Goal: Information Seeking & Learning: Learn about a topic

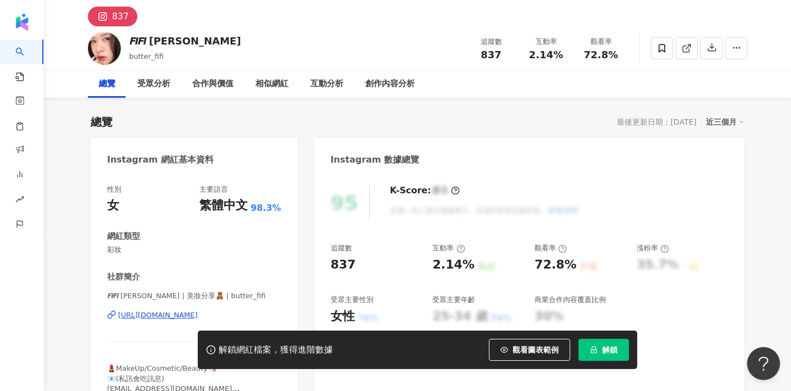
scroll to position [64, 0]
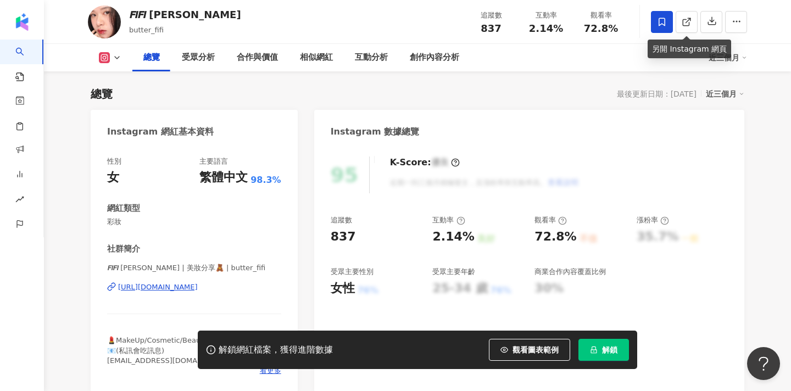
click at [668, 23] on span at bounding box center [662, 22] width 22 height 22
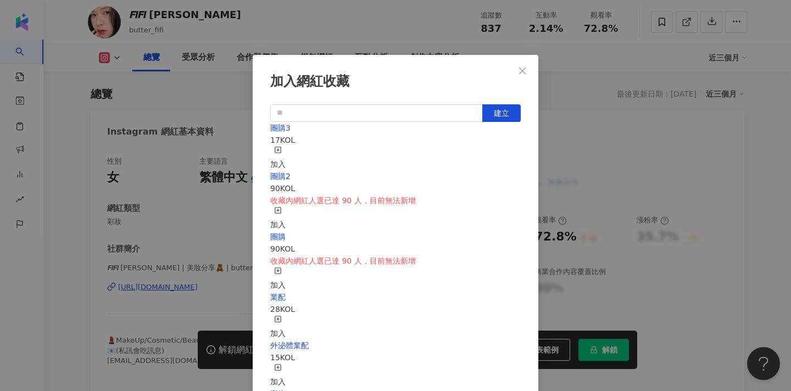
click at [282, 149] on icon "button" at bounding box center [278, 150] width 8 height 8
click at [526, 72] on icon "close" at bounding box center [522, 70] width 9 height 9
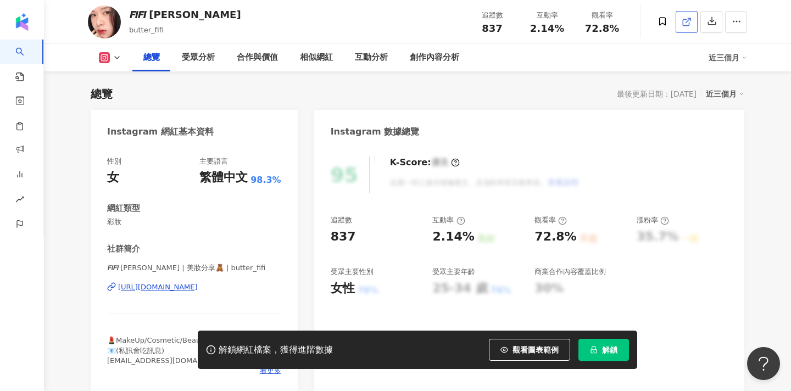
click at [686, 26] on icon at bounding box center [687, 22] width 10 height 10
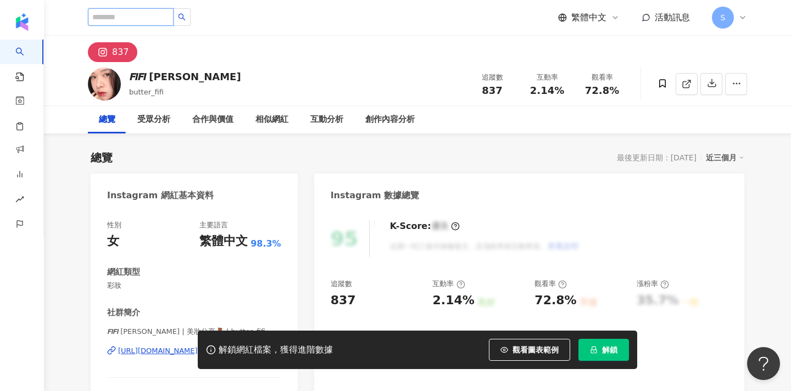
paste input "******"
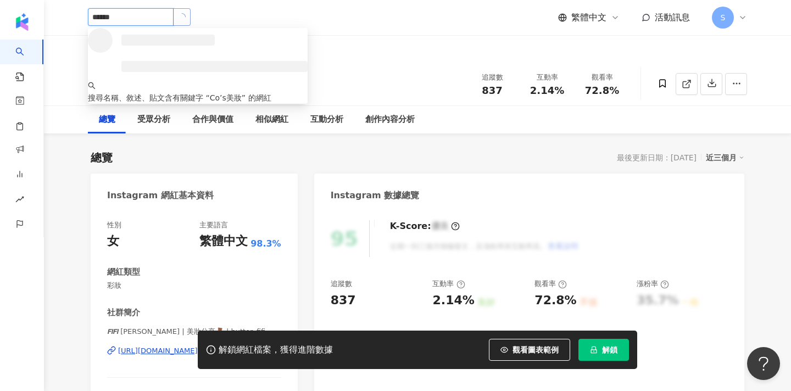
click at [186, 15] on icon "loading" at bounding box center [181, 17] width 8 height 8
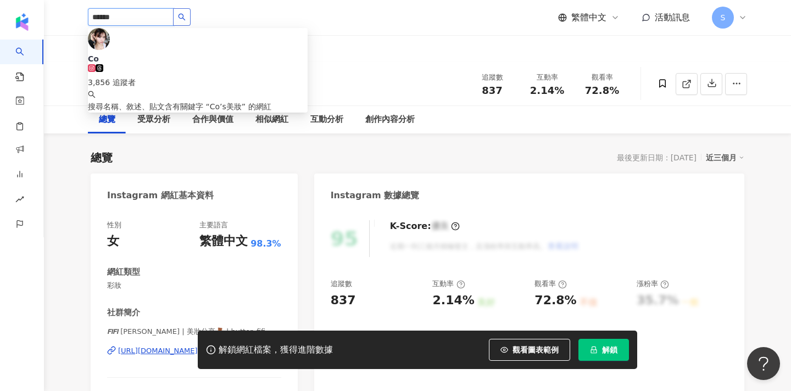
type input "******"
click at [371, 153] on div "總覽 最後更新日期：2025/9/9 近三個月" at bounding box center [418, 157] width 654 height 15
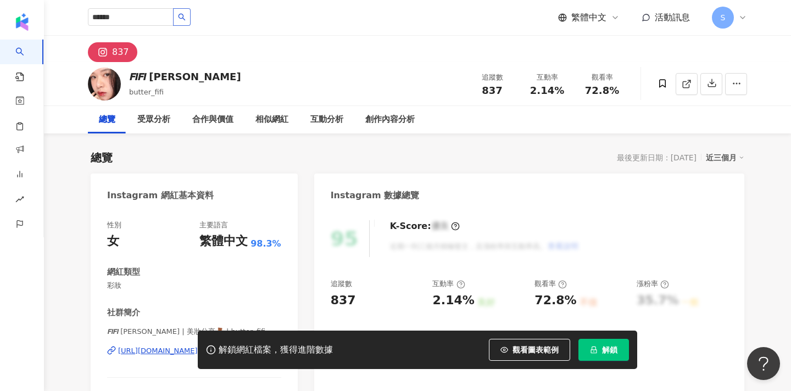
click at [186, 16] on icon "search" at bounding box center [182, 17] width 7 height 7
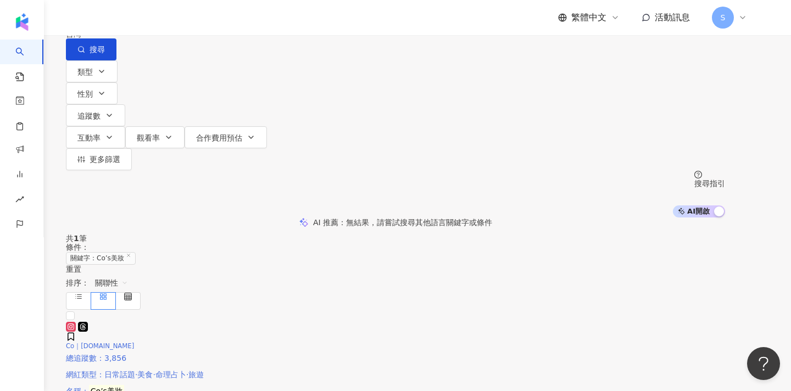
click at [66, 319] on img at bounding box center [66, 319] width 0 height 0
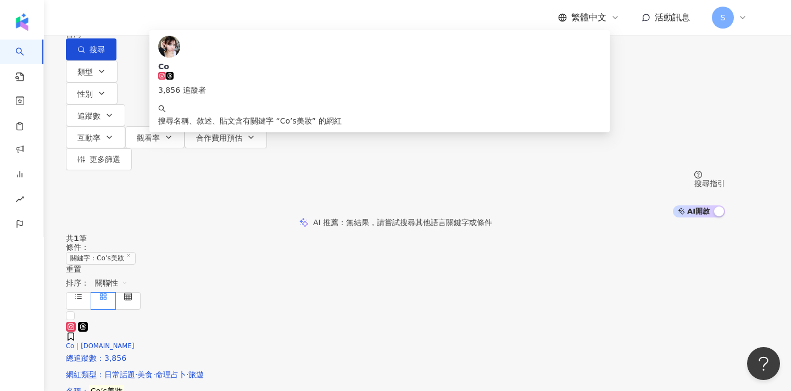
drag, startPoint x: 235, startPoint y: 70, endPoint x: 164, endPoint y: 70, distance: 71.4
click at [164, 60] on div "不分平台 ****** 台灣 搜尋 5e663a07-5ec0-4397-a143-9795426614ad Co 3,856 追蹤者 搜尋名稱、敘述、貼文含…" at bounding box center [395, 30] width 659 height 60
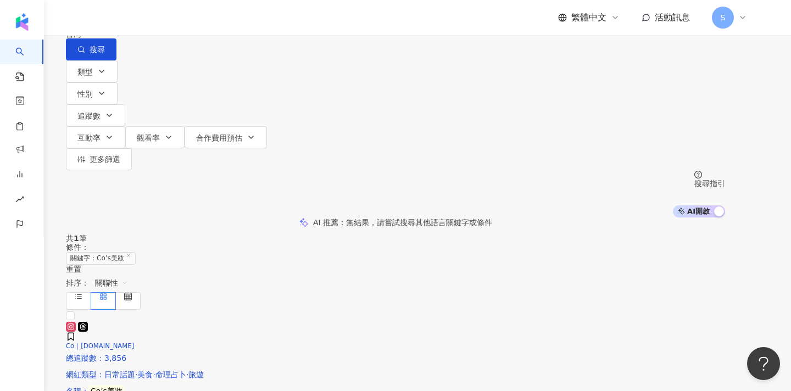
paste input "*******"
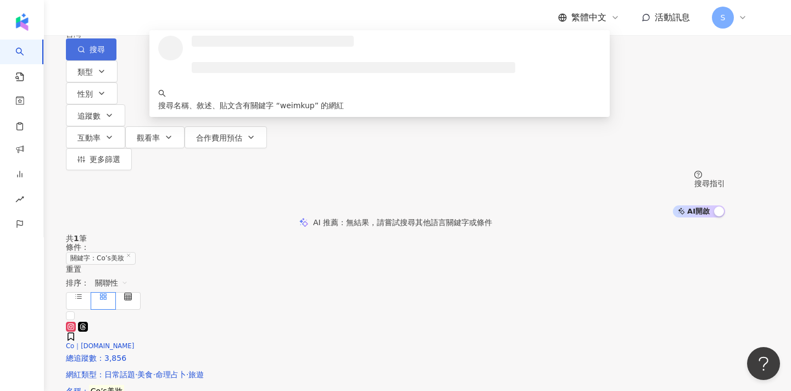
click at [116, 60] on button "搜尋" at bounding box center [91, 49] width 51 height 22
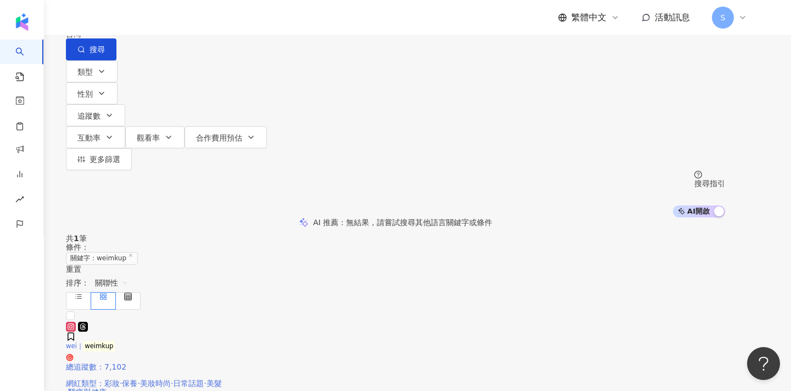
click at [66, 319] on img at bounding box center [66, 319] width 0 height 0
click at [226, 21] on input "*******" at bounding box center [181, 10] width 89 height 21
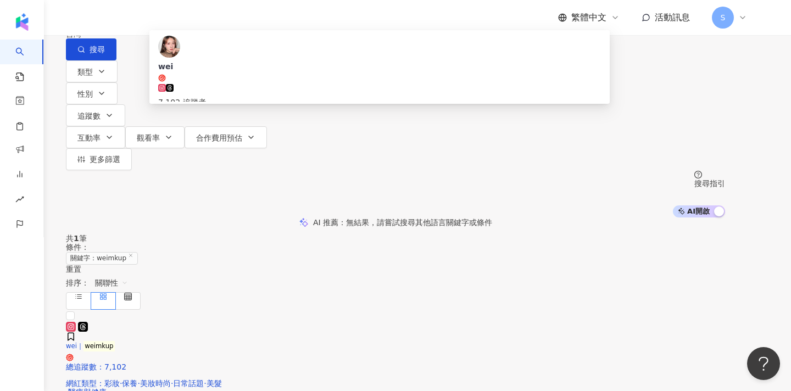
drag, startPoint x: 319, startPoint y: 69, endPoint x: 180, endPoint y: 73, distance: 138.5
click at [183, 21] on input "*******" at bounding box center [181, 10] width 89 height 21
paste input "******"
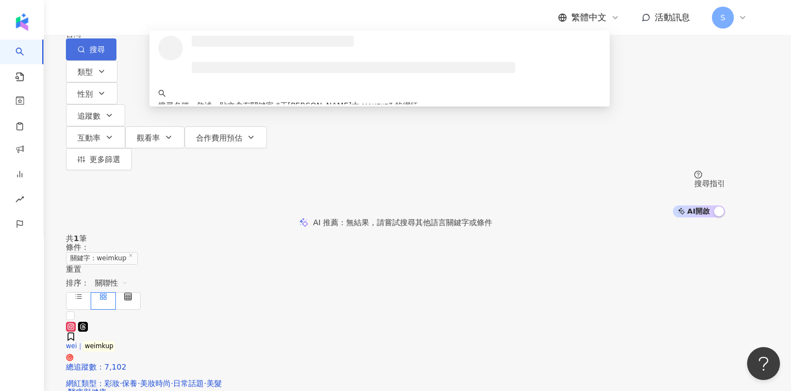
click at [116, 60] on button "搜尋" at bounding box center [91, 49] width 51 height 22
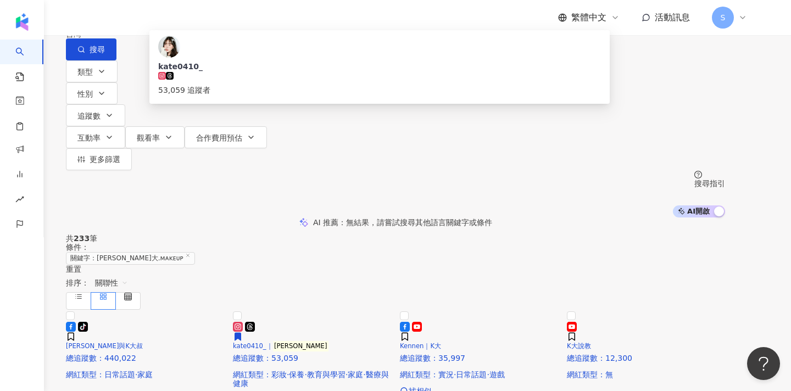
drag, startPoint x: 319, startPoint y: 70, endPoint x: 135, endPoint y: 70, distance: 184.1
click at [135, 60] on div "**********" at bounding box center [395, 30] width 659 height 60
paste input "**********"
type input "**********"
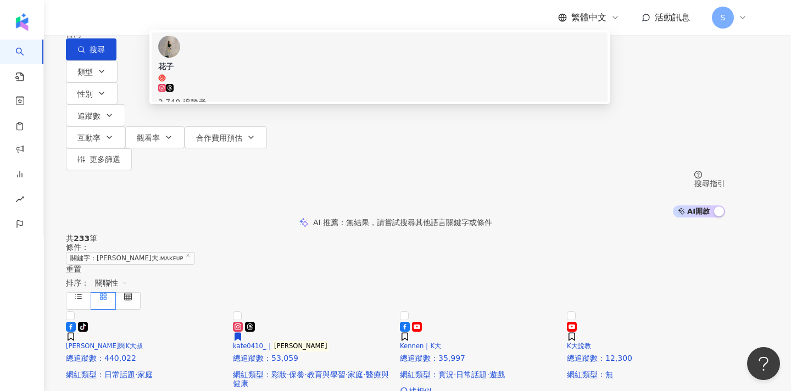
click at [381, 82] on span "花子" at bounding box center [379, 71] width 443 height 21
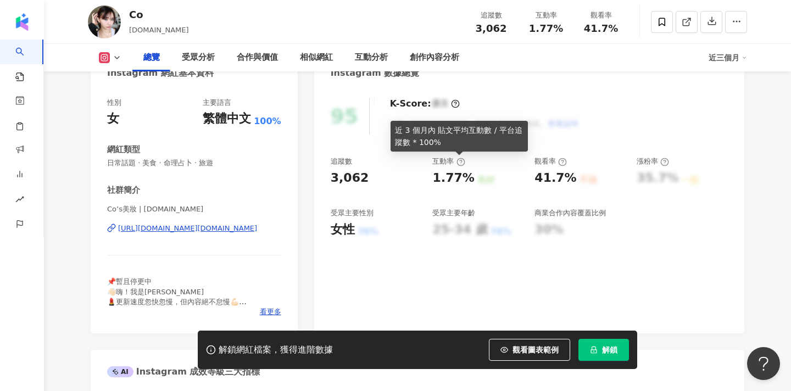
click at [257, 0] on div "Co cocosmetic.inc 追蹤數 3,062 互動率 1.77% 觀看率 41.7%" at bounding box center [417, 21] width 703 height 43
click at [265, 309] on span "看更多" at bounding box center [270, 312] width 21 height 10
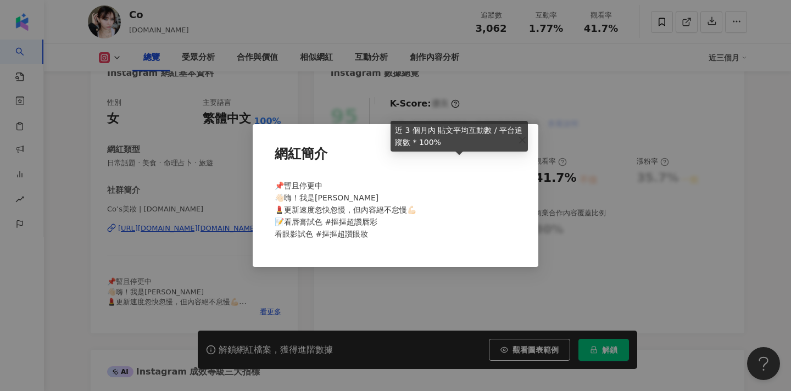
click at [525, 208] on div "網紅簡介 📌暫且停更中 👋🏻嗨！我是coco 💄更新速度忽快忽慢，但內容絕不怠慢💪🏻 📝看唇膏試色 #摳摳超讚唇彩 看眼影試色 #摳摳超讚眼妝" at bounding box center [396, 195] width 286 height 143
click at [639, 187] on div "網紅簡介 📌暫且停更中 👋🏻嗨！我是coco 💄更新速度忽快忽慢，但內容絕不怠慢💪🏻 📝看唇膏試色 #摳摳超讚唇彩 看眼影試色 #摳摳超讚眼妝" at bounding box center [395, 195] width 791 height 391
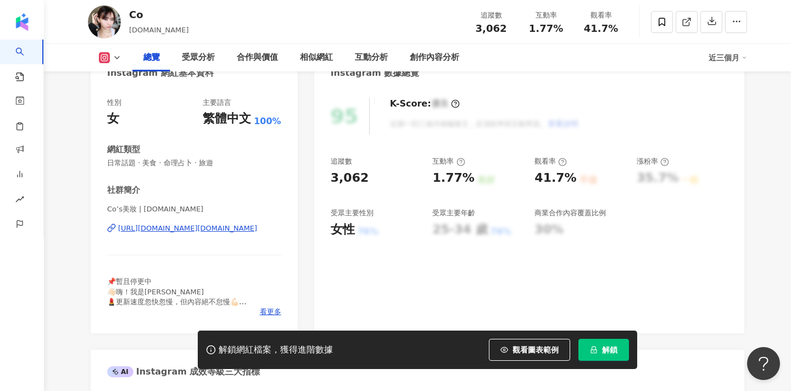
click at [423, 0] on div "Co cocosmetic.inc 追蹤數 3,062 互動率 1.77% 觀看率 41.7%" at bounding box center [417, 21] width 703 height 43
click at [667, 31] on span at bounding box center [662, 22] width 22 height 22
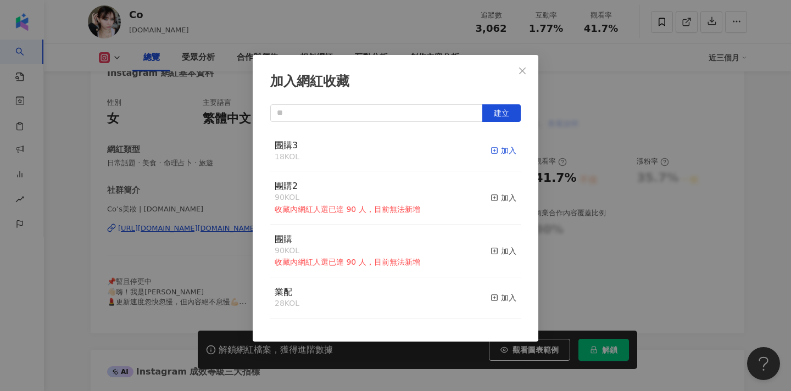
click at [506, 153] on div "加入" at bounding box center [504, 151] width 26 height 12
click at [584, 191] on div "加入網紅收藏 建立 團購3 19 KOL 取消收藏 團購2 90 KOL 收藏內網紅人選已達 90 人，目前無法新增 加入 團購 90 KOL 收藏內網紅人選…" at bounding box center [395, 195] width 791 height 391
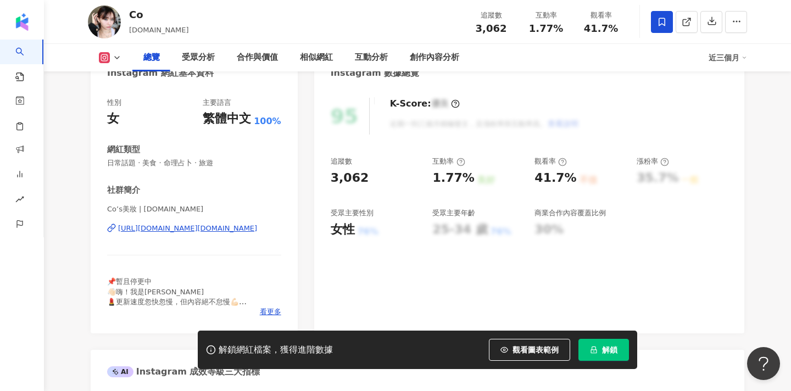
click at [525, 70] on div "加入網紅收藏 建立 團購3 19 KOL 已加入 團購2 90 KOL 收藏內網紅人選已達 90 人，目前無法新增 加入 團購 90 KOL 收藏內網紅人選已…" at bounding box center [395, 195] width 791 height 391
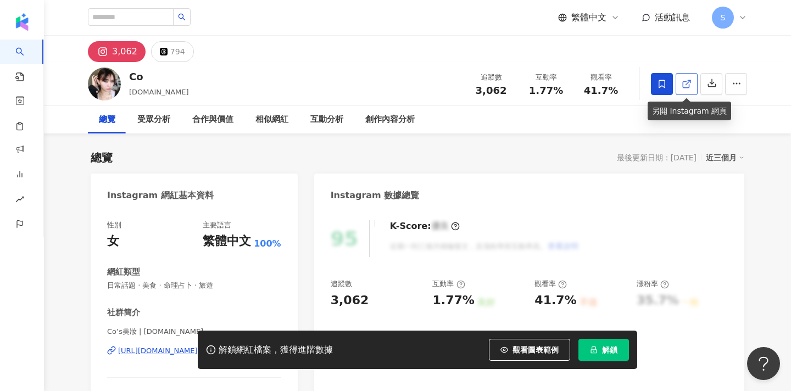
click at [679, 83] on link at bounding box center [687, 84] width 22 height 22
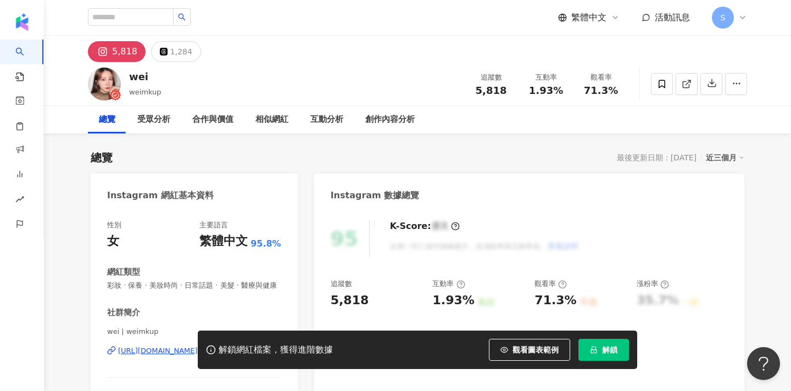
drag, startPoint x: 630, startPoint y: 153, endPoint x: 500, endPoint y: 101, distance: 140.1
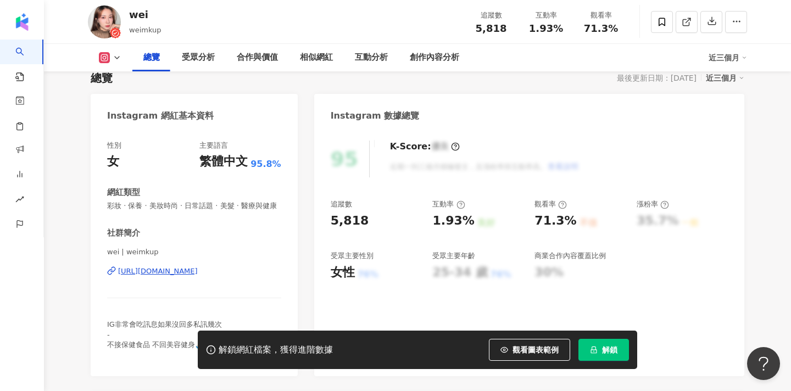
click at [240, 232] on div "社群簡介" at bounding box center [194, 233] width 174 height 12
drag, startPoint x: 230, startPoint y: 224, endPoint x: 291, endPoint y: 296, distance: 93.6
click at [230, 224] on div "性別 女 主要語言 繁體中文 95.8% 網紅類型 彩妝 · 保養 · 美妝時尚 · 日常話題 · 美髮 · 醫療與健康 社群簡介 wei | weimkup…" at bounding box center [194, 250] width 174 height 219
click at [291, 296] on div "性別 女 主要語言 繁體中文 95.8% 網紅類型 彩妝 · 保養 · 美妝時尚 · 日常話題 · 美髮 · 醫療與健康 社群簡介 wei | weimkup…" at bounding box center [194, 253] width 207 height 247
click at [712, 253] on div "追蹤數 5,818 互動率 1.93% 良好 觀看率 71.3% 不佳 漲粉率 35.7% 一般 受眾主要性別 女性 76% 受眾主要年齡 25-34 歲 7…" at bounding box center [529, 239] width 397 height 81
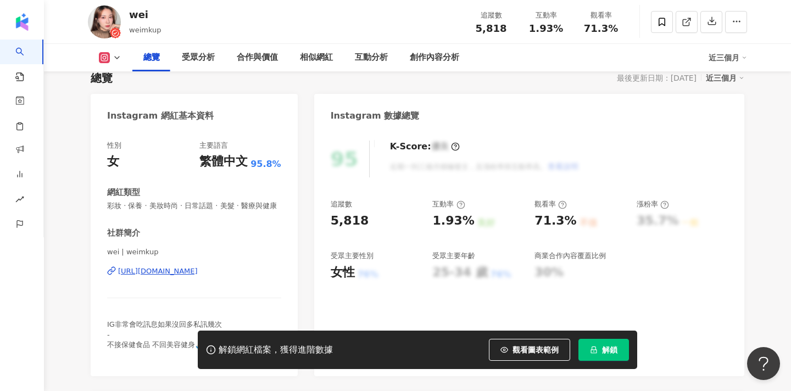
click at [106, 252] on div "性別 女 主要語言 繁體中文 95.8% 網紅類型 彩妝 · 保養 · 美妝時尚 · 日常話題 · 美髮 · 醫療與健康 社群簡介 wei | weimkup…" at bounding box center [194, 253] width 207 height 247
drag, startPoint x: 107, startPoint y: 252, endPoint x: 119, endPoint y: 252, distance: 12.1
click at [119, 252] on span "wei | weimkup" at bounding box center [194, 252] width 174 height 10
copy span "wei"
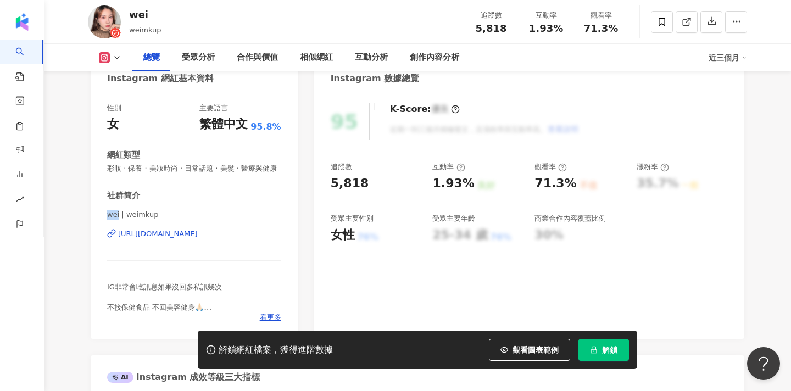
scroll to position [118, 0]
click at [270, 314] on span "看更多" at bounding box center [270, 317] width 21 height 10
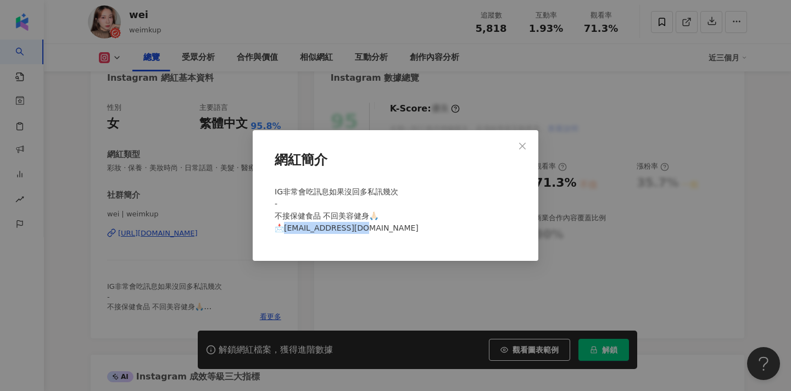
drag, startPoint x: 365, startPoint y: 230, endPoint x: 285, endPoint y: 232, distance: 80.3
click at [285, 232] on div "IG非常會吃訊息如果沒回多私訊幾次 - 不接保健食品 不回美容健身🙏🏻 📩zip10447@gmail.com" at bounding box center [395, 214] width 251 height 66
copy span "10447@gmail.com"
click at [526, 146] on icon "close" at bounding box center [522, 146] width 9 height 9
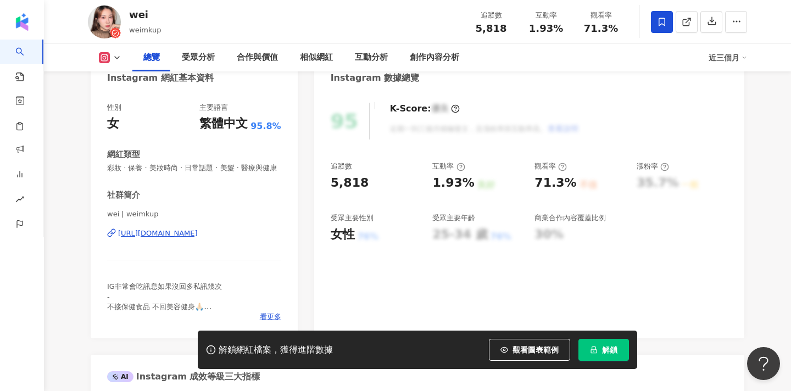
click at [661, 23] on icon at bounding box center [662, 22] width 10 height 10
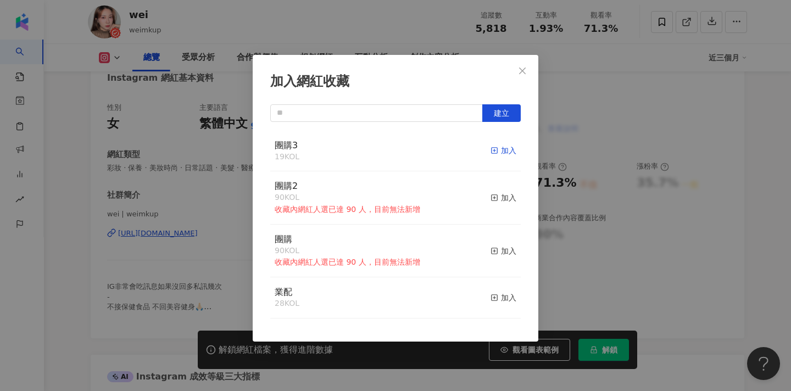
click at [496, 149] on icon "button" at bounding box center [495, 151] width 8 height 8
click at [528, 1] on div "加入網紅收藏 建立 團購3 20 KOL 已加入 團購2 90 KOL 收藏內網紅人選已達 90 人，目前無法新增 加入 團購 90 KOL 收藏內網紅人選已…" at bounding box center [395, 195] width 791 height 391
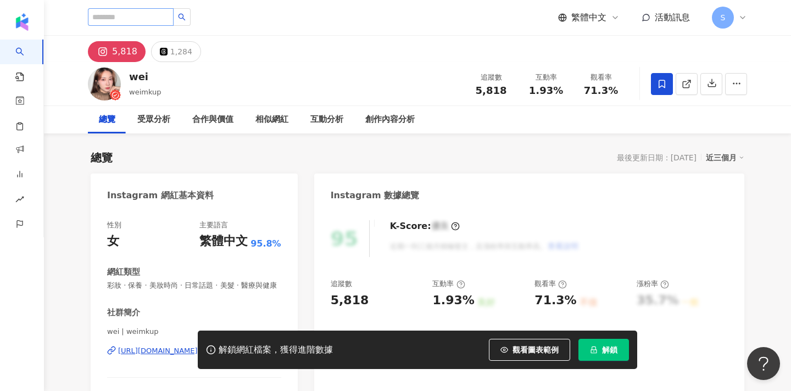
scroll to position [-1, 0]
click at [154, 16] on input "search" at bounding box center [131, 17] width 86 height 18
paste input "******"
type input "******"
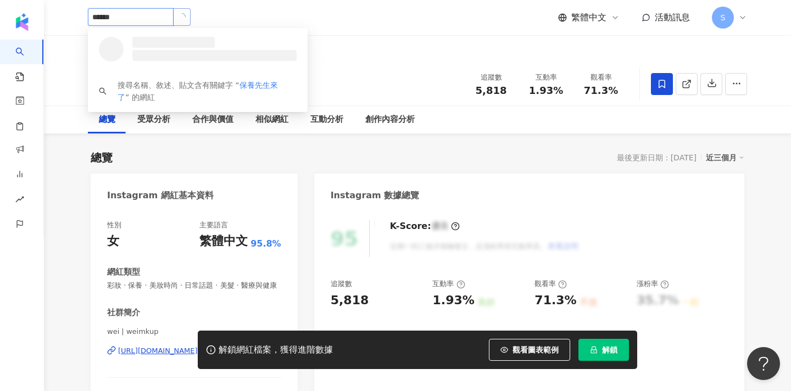
click at [191, 22] on button "button" at bounding box center [182, 17] width 18 height 18
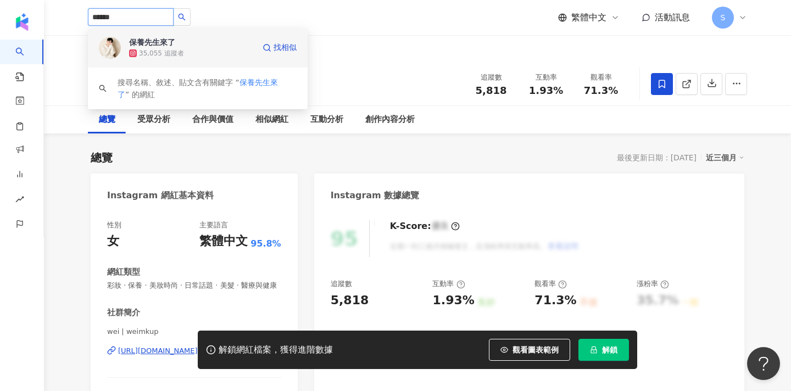
click at [215, 52] on div "35,055 追蹤者" at bounding box center [191, 53] width 125 height 11
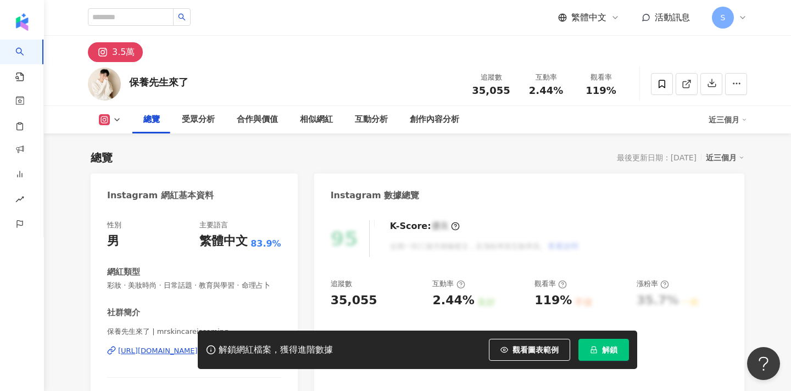
scroll to position [188, 0]
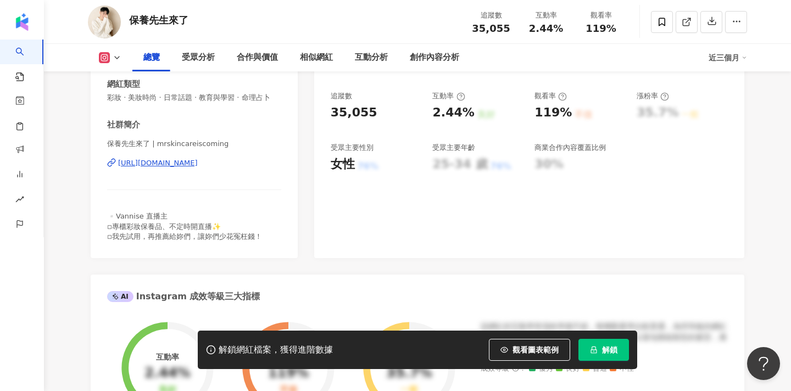
drag, startPoint x: 146, startPoint y: 142, endPoint x: 104, endPoint y: 142, distance: 42.3
click at [104, 142] on div "性別 男 主要語言 繁體中文 83.9% 網紅類型 彩妝 · 美妝時尚 · 日常話題 · 教育與學習 · 命理占卜 社群簡介 保養先生來了 | mrskinc…" at bounding box center [194, 139] width 207 height 237
click at [197, 1] on div "保養先生來了 追蹤數 35,055 互動率 2.44% 觀看率 119%" at bounding box center [417, 21] width 703 height 43
click at [666, 20] on icon at bounding box center [662, 22] width 10 height 10
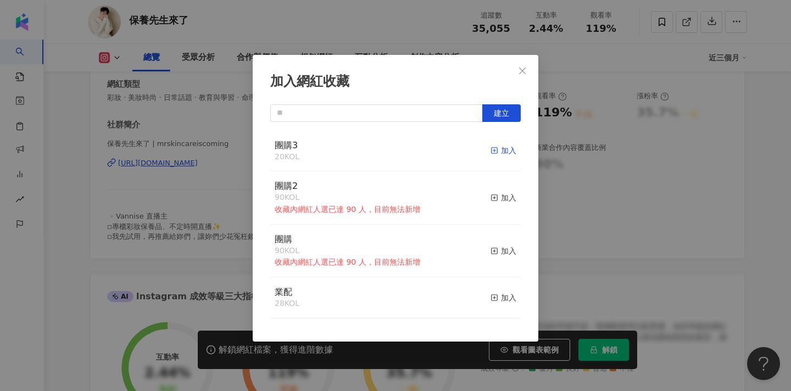
click at [503, 150] on div "加入" at bounding box center [504, 151] width 26 height 12
click at [525, 69] on icon "close" at bounding box center [522, 70] width 7 height 7
click at [518, 71] on div "加入網紅收藏 建立 團購3 21 KOL 已加入 團購2 90 KOL 收藏內網紅人選已達 90 人，目前無法新增 加入 團購 90 KOL 收藏內網紅人選已…" at bounding box center [395, 195] width 791 height 391
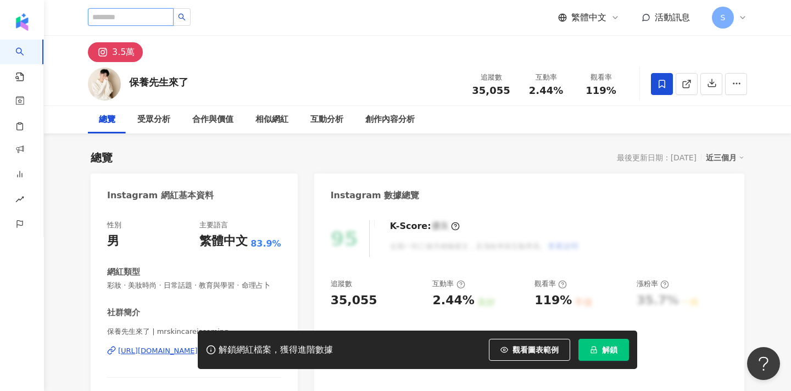
scroll to position [0, 0]
click at [147, 18] on input "search" at bounding box center [131, 17] width 86 height 18
paste input "**********"
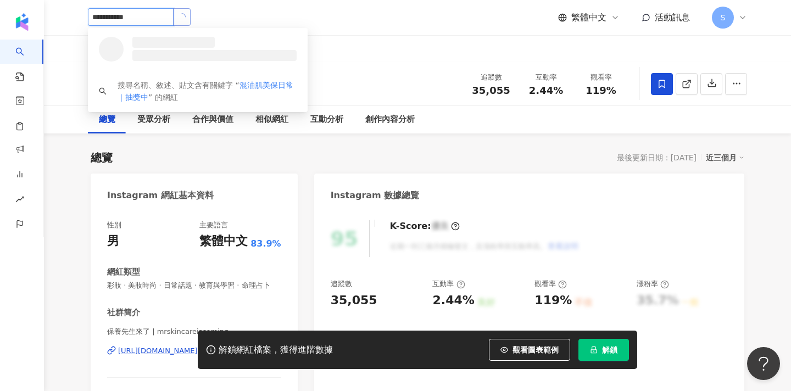
click at [191, 13] on button "button" at bounding box center [182, 17] width 18 height 18
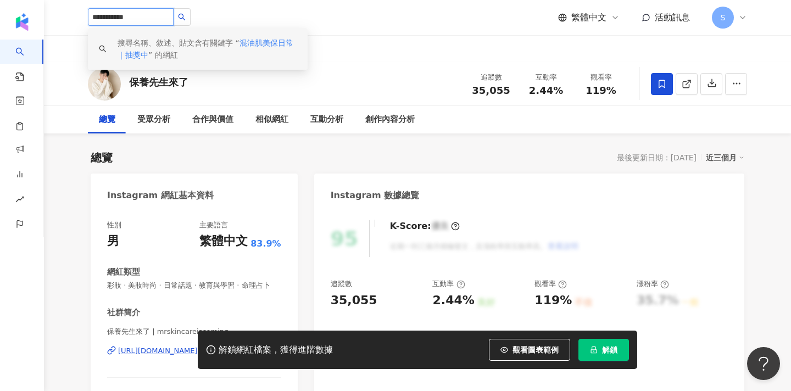
drag, startPoint x: 179, startPoint y: 15, endPoint x: 145, endPoint y: 17, distance: 34.1
click at [144, 17] on input "**********" at bounding box center [131, 17] width 86 height 18
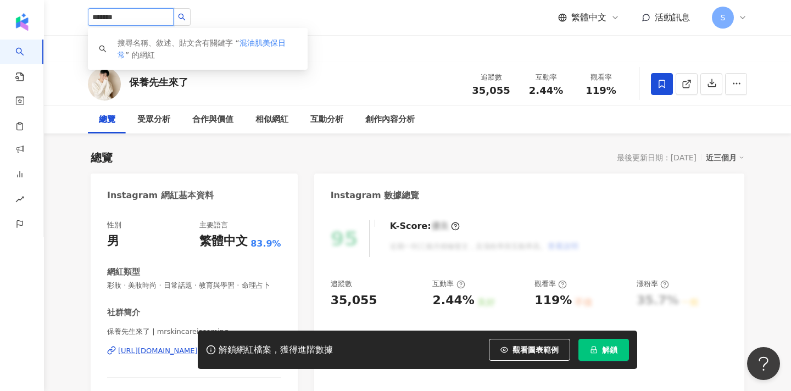
drag, startPoint x: 158, startPoint y: 15, endPoint x: 68, endPoint y: 25, distance: 90.6
click at [68, 24] on div "******* 搜尋名稱、敘述、貼文含有關鍵字 “ 混油肌美保日常 ” 的網紅 繁體中文 活動訊息 S" at bounding box center [417, 17] width 703 height 35
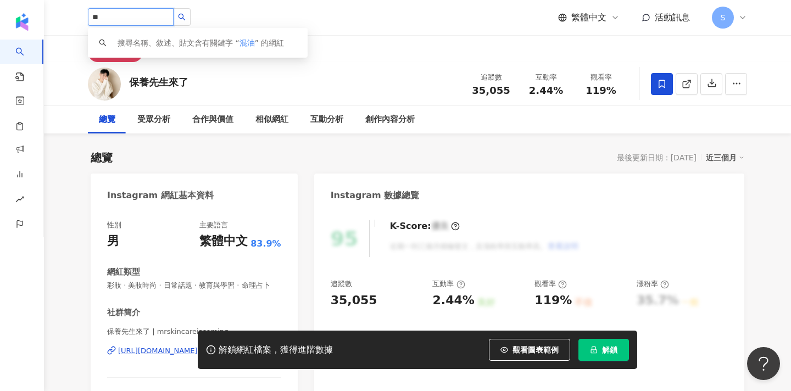
type input "*"
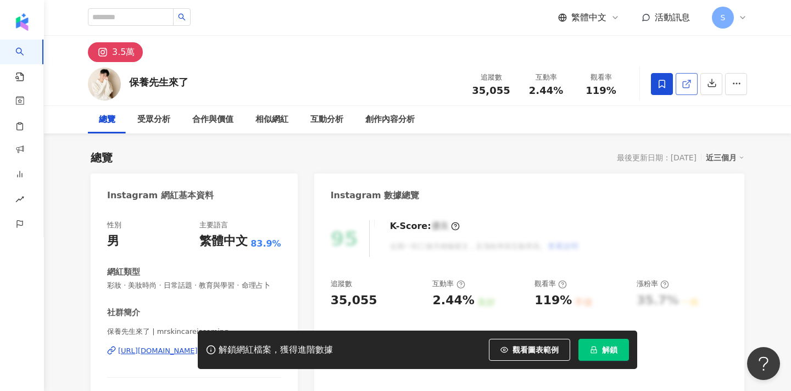
click at [687, 87] on icon at bounding box center [687, 84] width 10 height 10
click at [159, 16] on input "search" at bounding box center [131, 17] width 86 height 18
paste input "******"
type input "******"
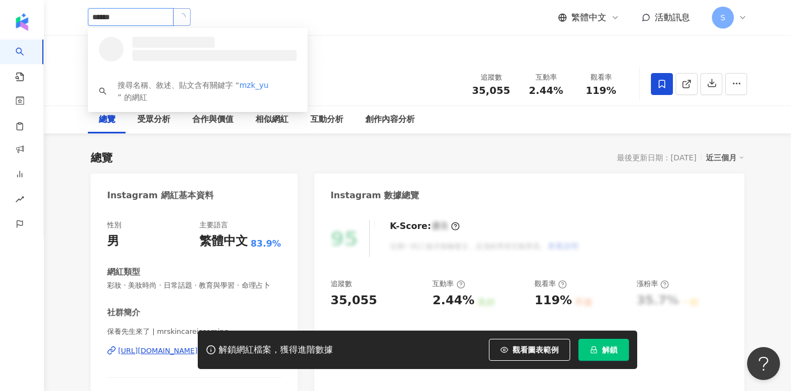
click at [191, 21] on button "button" at bounding box center [182, 17] width 18 height 18
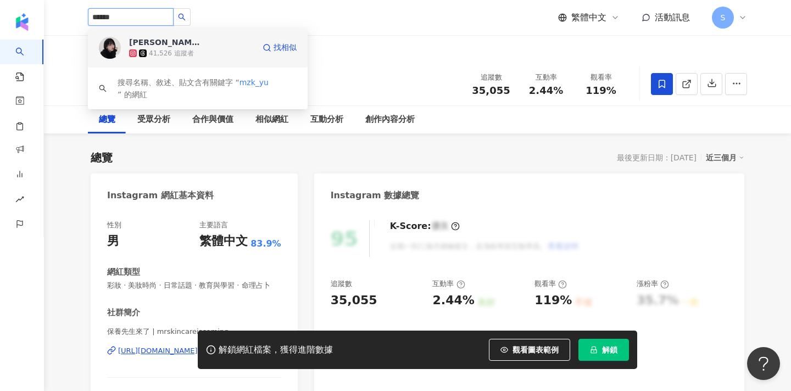
click at [197, 57] on div "41,526 追蹤者" at bounding box center [191, 53] width 125 height 11
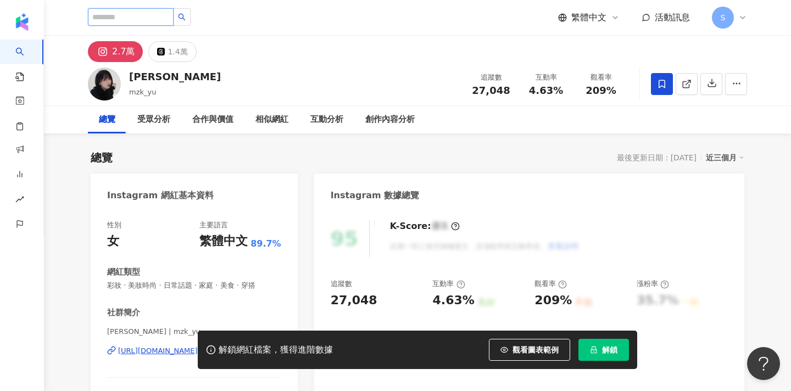
click at [152, 25] on input "search" at bounding box center [131, 17] width 86 height 18
paste input "**********"
type input "**********"
click at [191, 11] on button "button" at bounding box center [182, 17] width 18 height 18
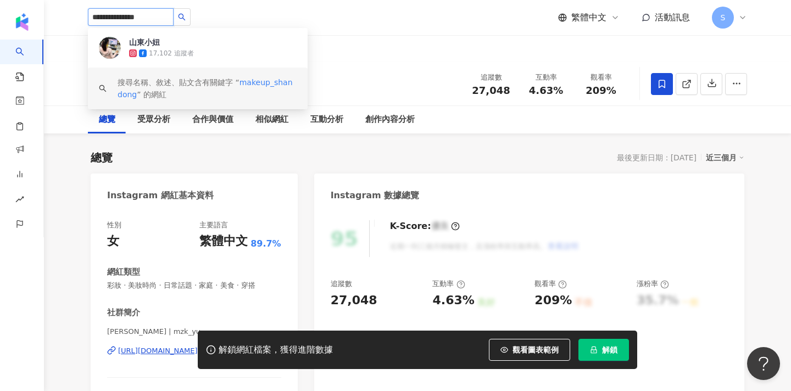
click at [195, 54] on div "17,102 追蹤者" at bounding box center [213, 53] width 168 height 11
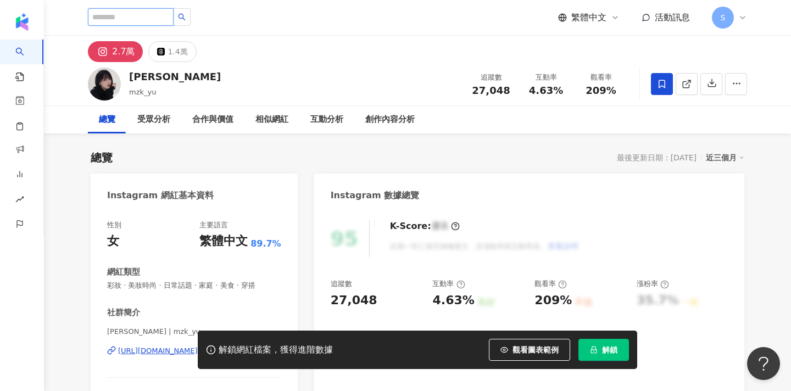
click at [151, 20] on input "search" at bounding box center [131, 17] width 86 height 18
paste input "*******"
type input "*******"
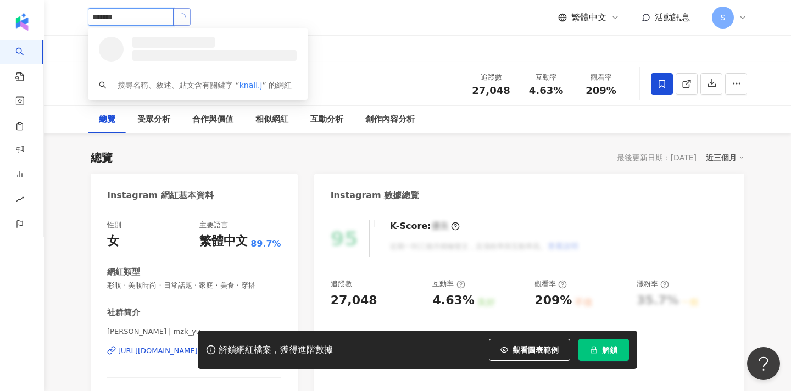
click at [191, 21] on button "button" at bounding box center [182, 17] width 18 height 18
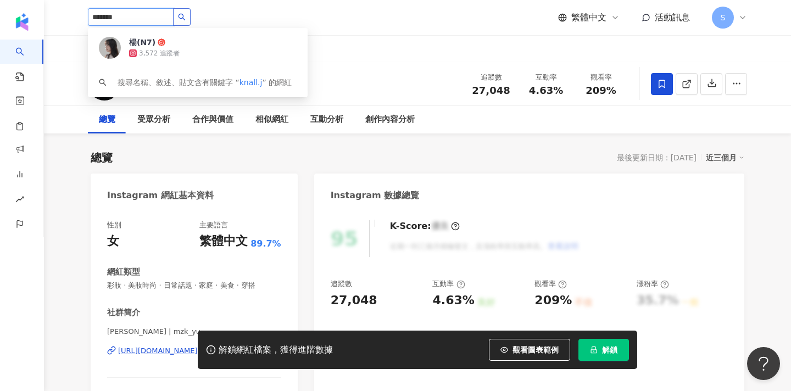
click at [186, 15] on icon "search" at bounding box center [182, 17] width 7 height 7
click at [196, 53] on div "3,572 追蹤者" at bounding box center [191, 53] width 125 height 11
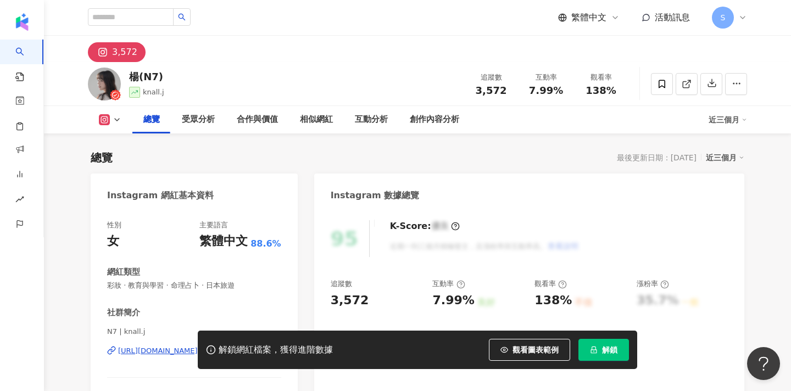
scroll to position [91, 0]
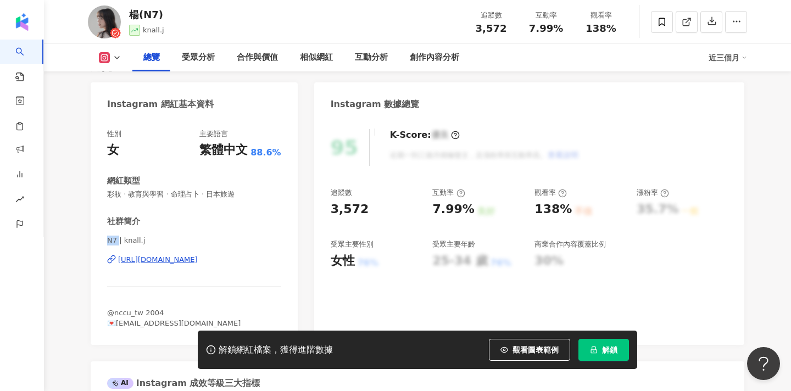
drag, startPoint x: 108, startPoint y: 240, endPoint x: 118, endPoint y: 241, distance: 10.5
click at [118, 241] on span "N7 | knall.j" at bounding box center [194, 241] width 174 height 10
copy span "N7"
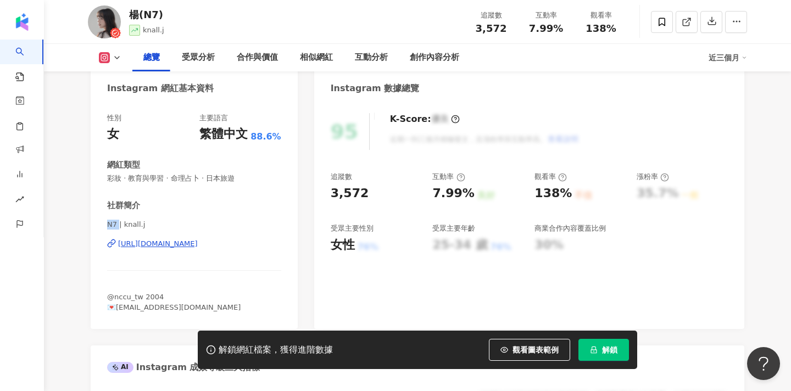
scroll to position [108, 0]
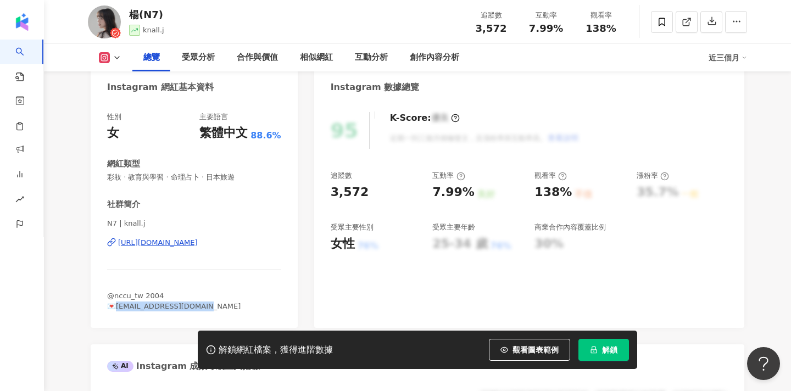
drag, startPoint x: 204, startPoint y: 306, endPoint x: 119, endPoint y: 307, distance: 85.2
click at [119, 307] on div "@nccu_tw 𝟤𝟢𝟢𝟦 💌[EMAIL_ADDRESS][DOMAIN_NAME]" at bounding box center [194, 301] width 174 height 20
copy span "[EMAIL_ADDRESS][DOMAIN_NAME]"
click at [663, 22] on icon at bounding box center [662, 22] width 10 height 10
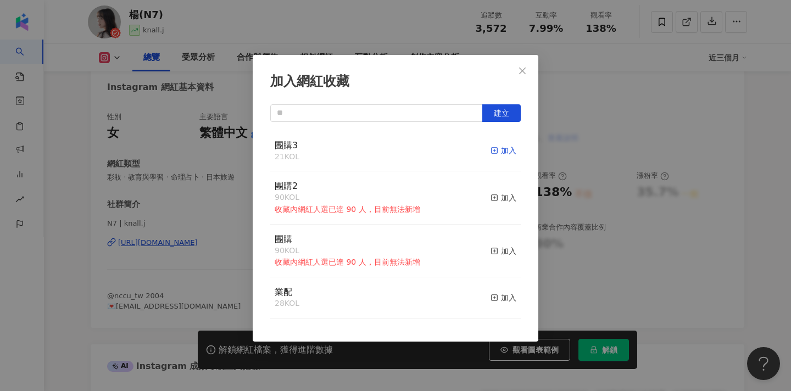
click at [501, 148] on div "加入" at bounding box center [504, 151] width 26 height 12
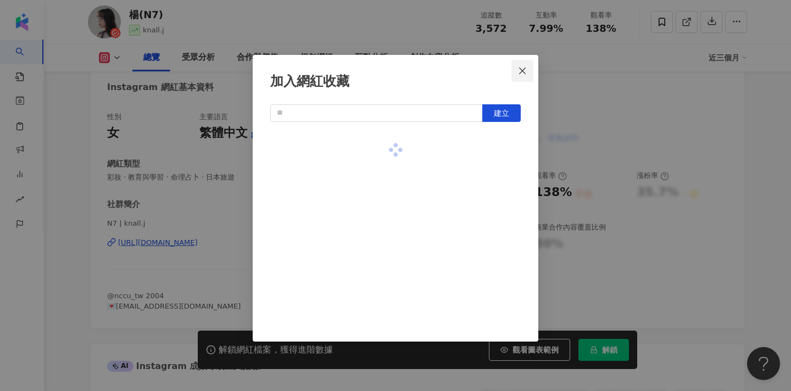
click at [523, 68] on icon "close" at bounding box center [522, 70] width 9 height 9
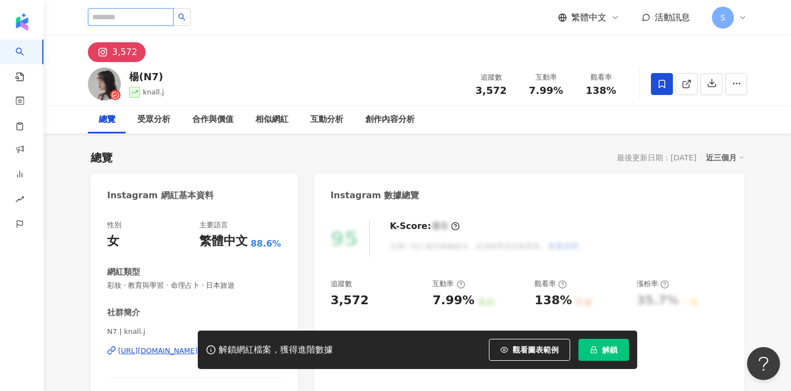
scroll to position [0, 0]
click at [143, 23] on input "search" at bounding box center [131, 17] width 86 height 18
paste input "**********"
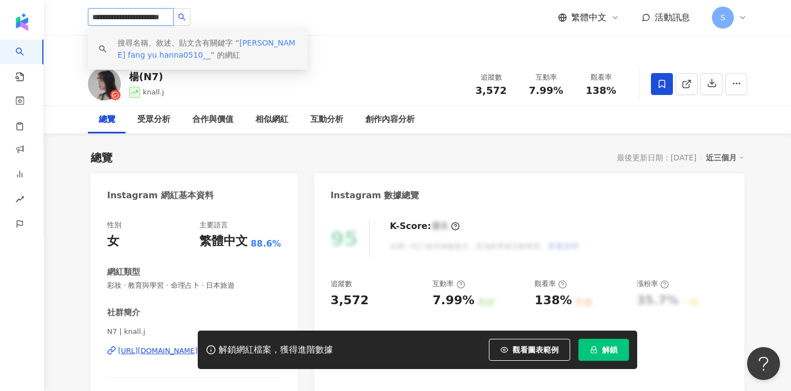
drag, startPoint x: 189, startPoint y: 15, endPoint x: 80, endPoint y: 16, distance: 109.4
click at [80, 16] on div "**********" at bounding box center [417, 17] width 703 height 35
paste input "search"
type input "**********"
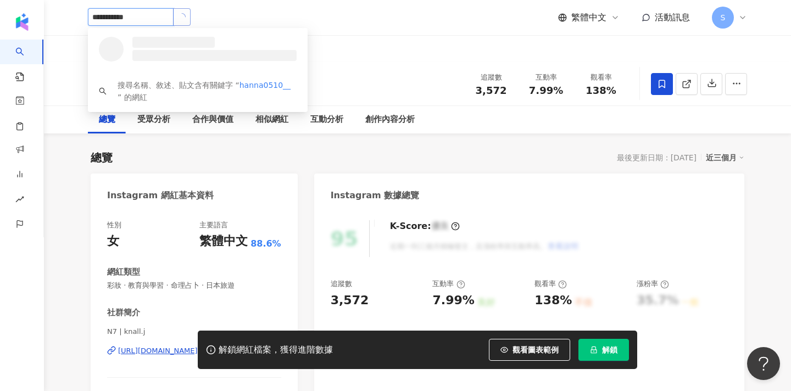
click at [191, 18] on button "button" at bounding box center [182, 17] width 18 height 18
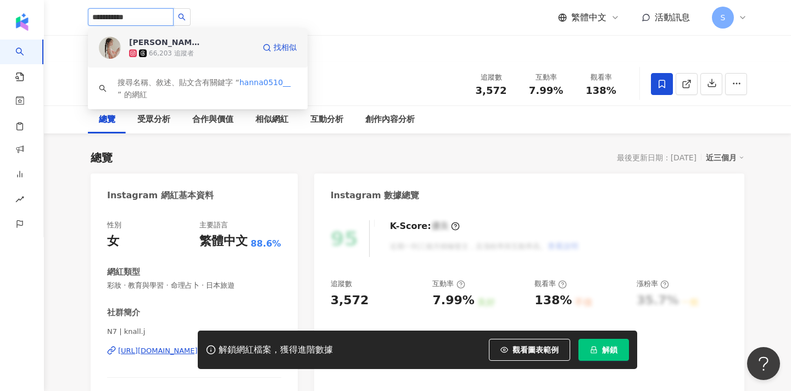
click at [182, 48] on div "66,203 追蹤者" at bounding box center [191, 53] width 125 height 11
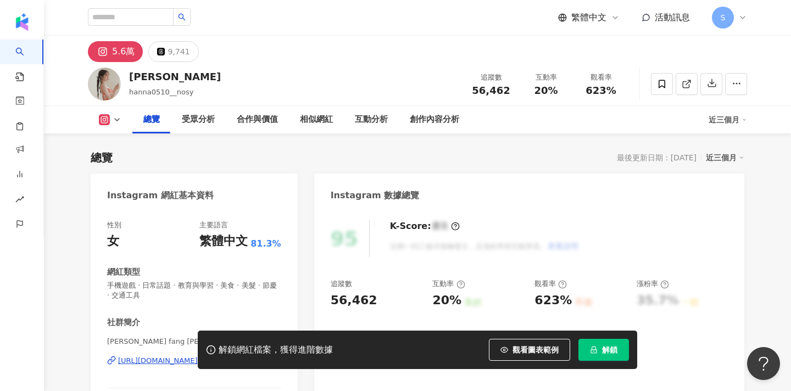
scroll to position [116, 0]
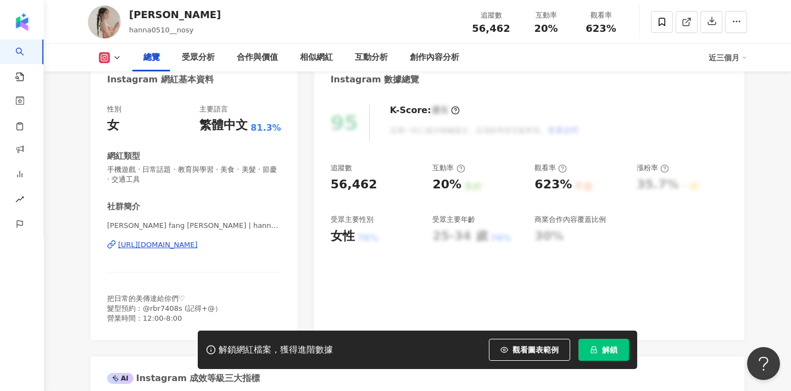
drag, startPoint x: 142, startPoint y: 224, endPoint x: 99, endPoint y: 223, distance: 42.9
click at [99, 223] on div "性別 女 主要語言 繁體中文 81.3% 網紅類型 手機遊戲 · 日常話題 · 教育與學習 · 美食 · 美髮 · 節慶 · 交通工具 社群簡介 Lin fa…" at bounding box center [194, 216] width 207 height 247
click at [140, 228] on span "Lin fang yu | hanna0510__" at bounding box center [194, 226] width 174 height 10
drag, startPoint x: 140, startPoint y: 228, endPoint x: 112, endPoint y: 227, distance: 28.6
click at [112, 227] on span "Lin fang yu | hanna0510__" at bounding box center [194, 226] width 174 height 10
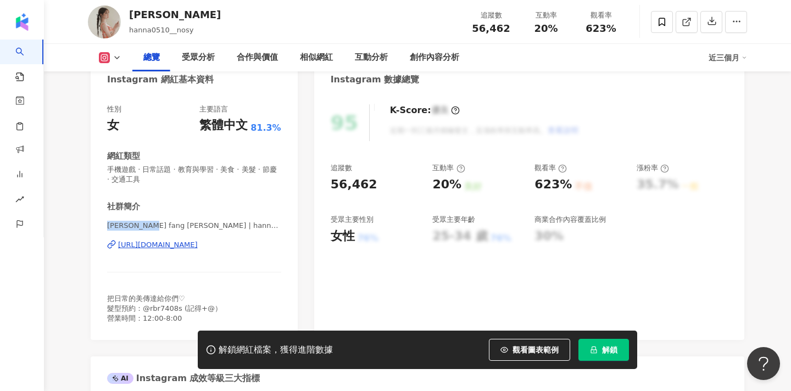
drag, startPoint x: 142, startPoint y: 226, endPoint x: 92, endPoint y: 223, distance: 50.6
click at [92, 223] on div "性別 女 主要語言 繁體中文 81.3% 網紅類型 手機遊戲 · 日常話題 · 教育與學習 · 美食 · 美髮 · 節慶 · 交通工具 社群簡介 Lin fa…" at bounding box center [194, 216] width 207 height 247
copy span "Lin fang yu"
click at [663, 24] on icon at bounding box center [662, 22] width 10 height 10
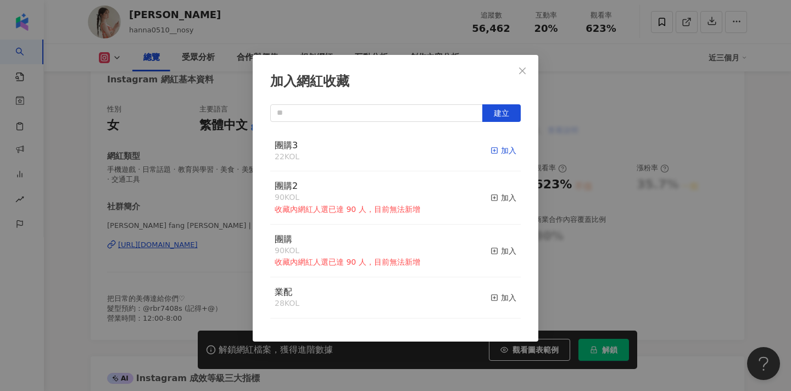
click at [498, 145] on div "加入" at bounding box center [504, 151] width 26 height 12
click at [520, 65] on button "Close" at bounding box center [523, 71] width 22 height 22
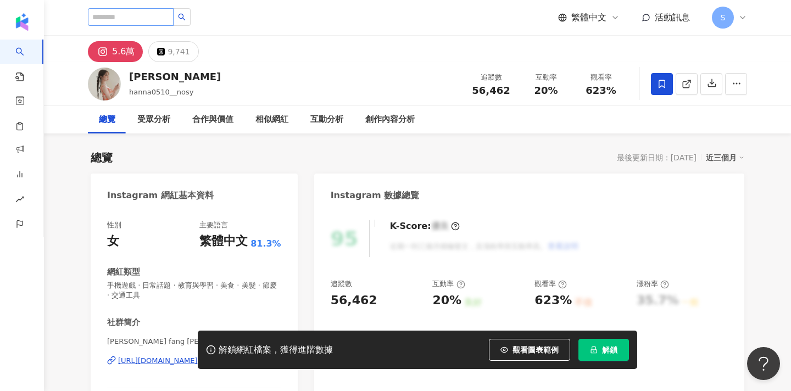
scroll to position [0, 0]
click at [169, 13] on input "search" at bounding box center [131, 17] width 86 height 18
paste input "********"
type input "********"
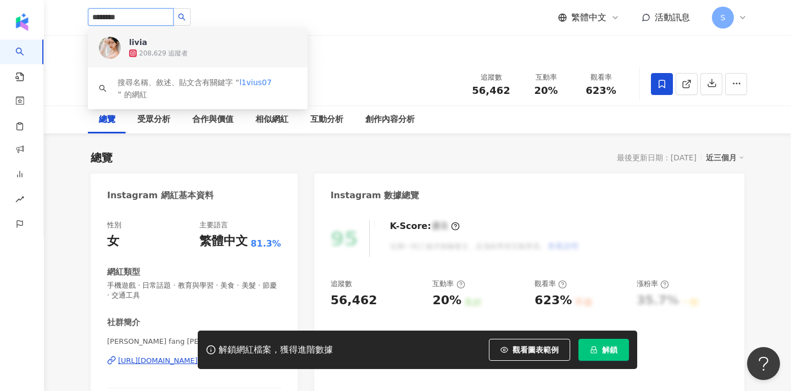
click at [195, 41] on span "livia" at bounding box center [164, 42] width 71 height 11
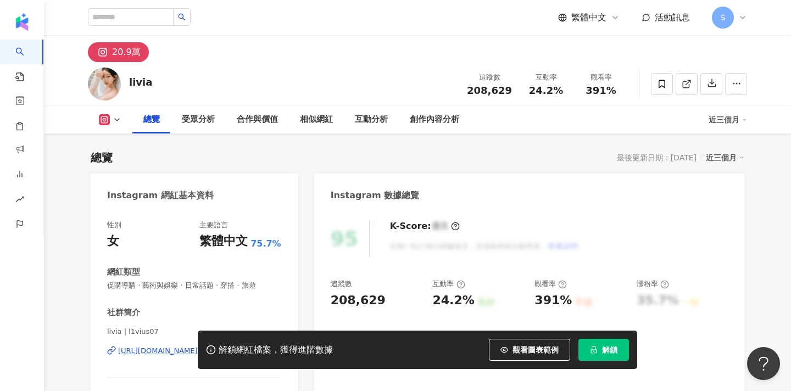
scroll to position [115, 0]
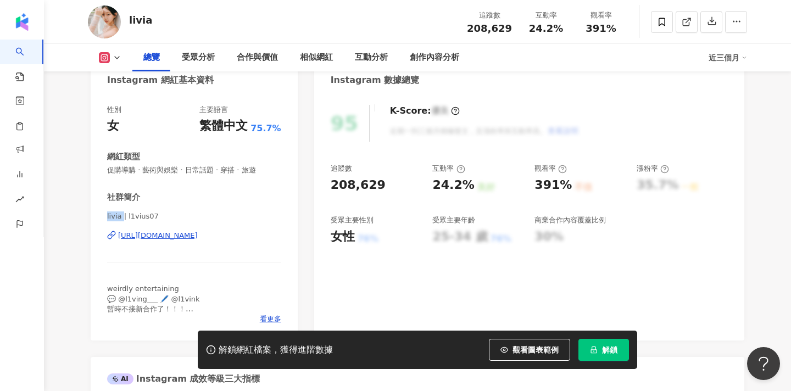
drag, startPoint x: 121, startPoint y: 218, endPoint x: 104, endPoint y: 218, distance: 17.6
click at [104, 218] on div "性別 女 主要語言 繁體中文 75.7% 網紅類型 促購導購 · 藝術與娛樂 · 日常話題 · 穿搭 · 旅遊 社群簡介 livia | l1vius07 […" at bounding box center [194, 217] width 207 height 247
copy span "livia"
click at [657, 25] on span at bounding box center [662, 22] width 22 height 22
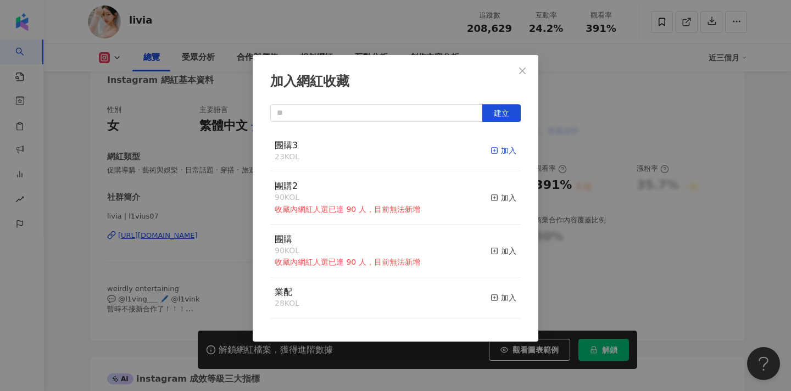
click at [495, 148] on icon "button" at bounding box center [495, 151] width 8 height 8
